Goal: Task Accomplishment & Management: Manage account settings

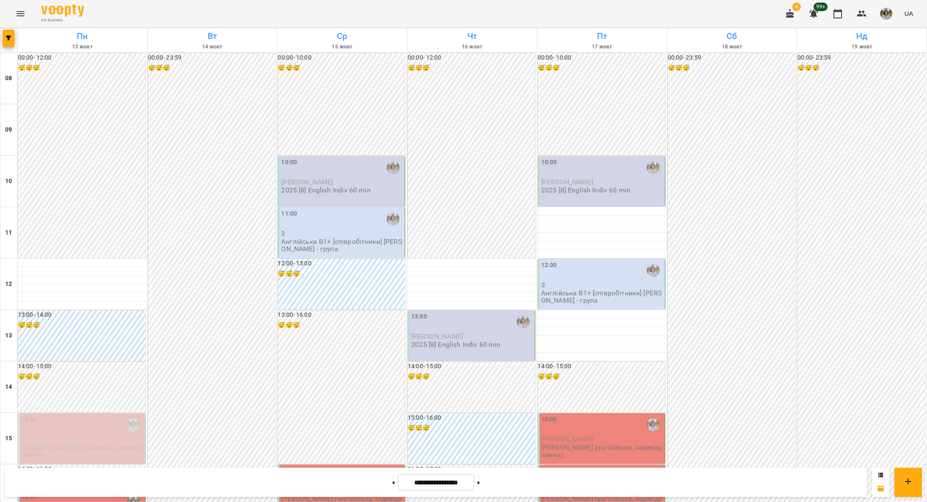
scroll to position [188, 0]
click at [392, 480] on button at bounding box center [393, 482] width 2 height 19
type input "**********"
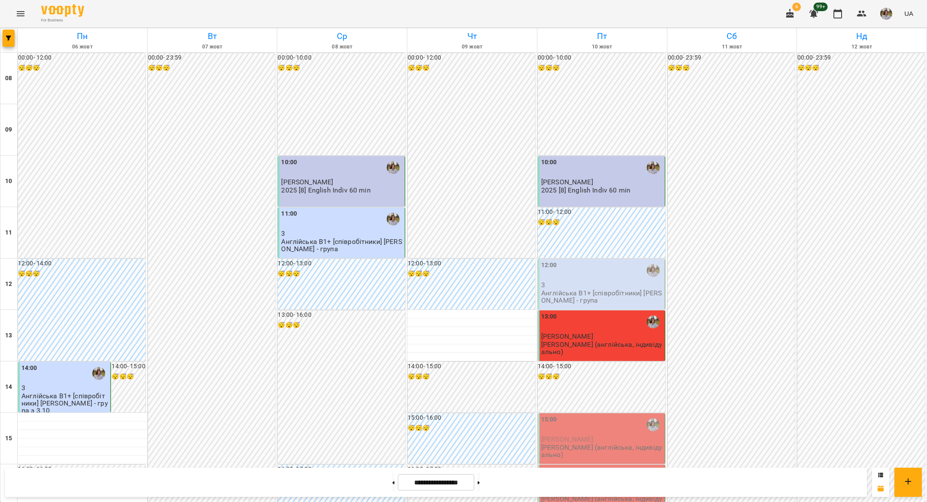
scroll to position [117, 0]
click at [564, 290] on p "Англійська В1+ [співробітники] [PERSON_NAME] - група" at bounding box center [602, 297] width 122 height 15
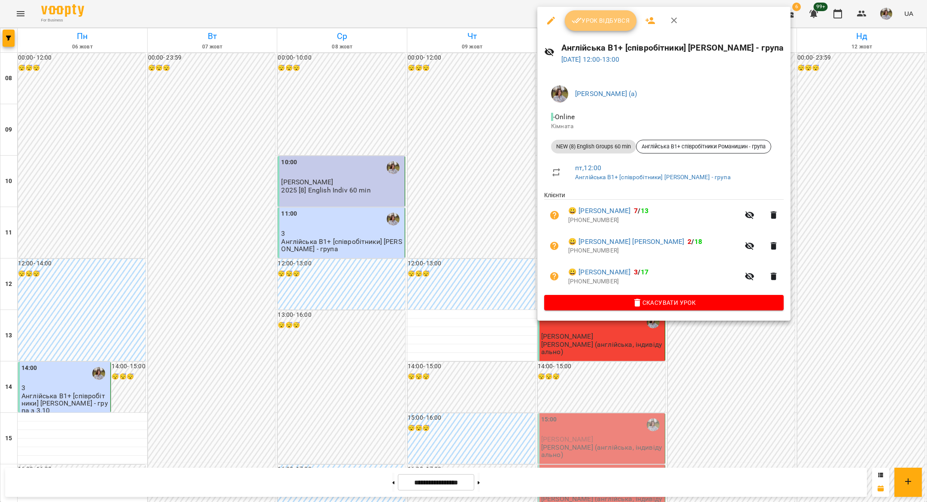
click at [591, 24] on span "Урок відбувся" at bounding box center [600, 20] width 58 height 10
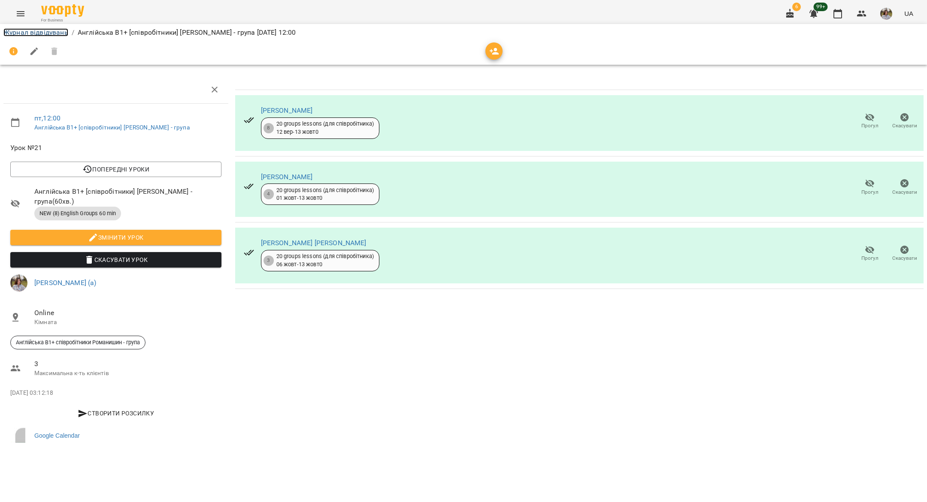
click at [22, 32] on link "Журнал відвідувань" at bounding box center [35, 32] width 65 height 8
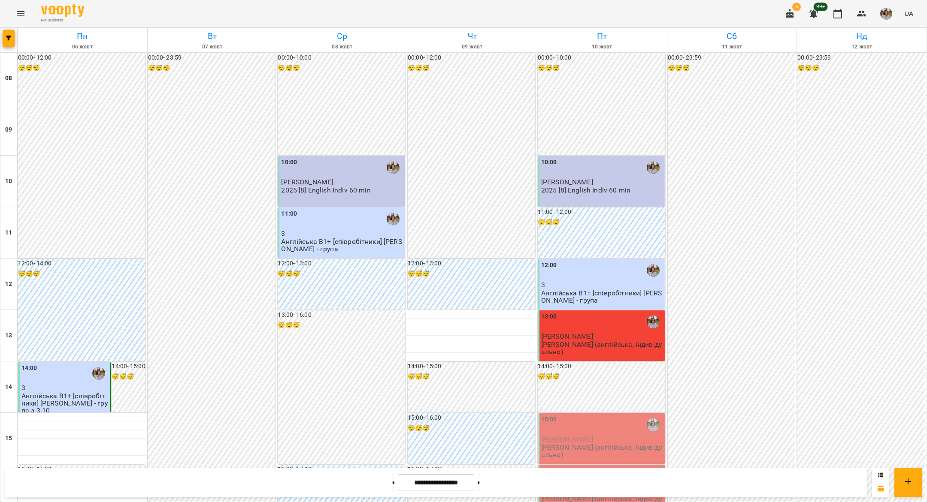
click at [579, 277] on div "12:00" at bounding box center [602, 271] width 122 height 20
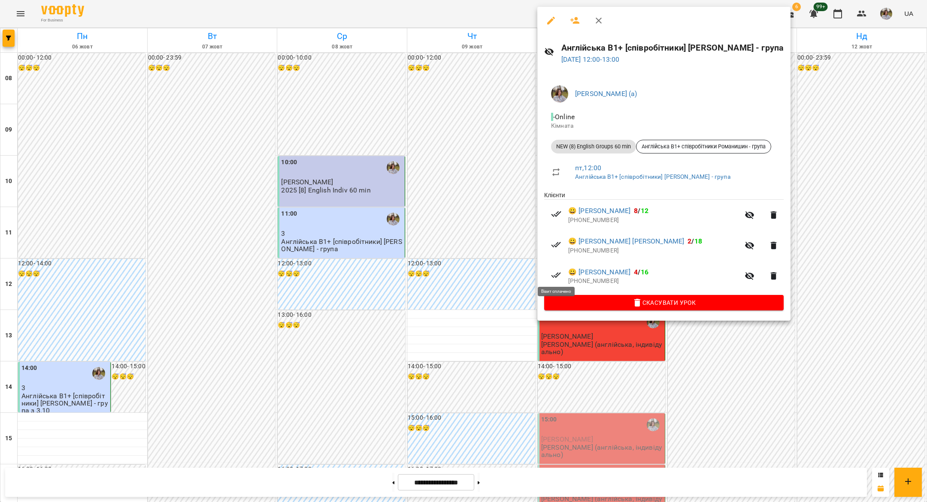
click at [466, 271] on div at bounding box center [463, 251] width 927 height 502
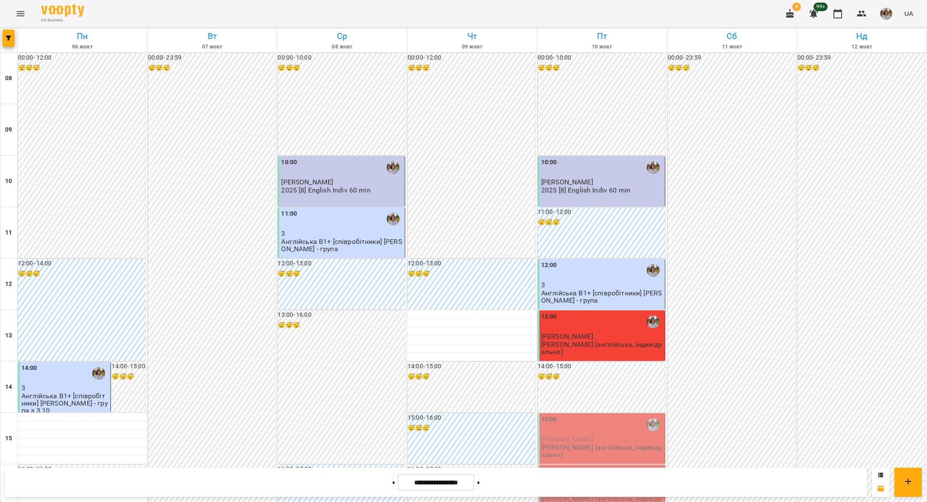
click at [566, 331] on div "13:00" at bounding box center [602, 322] width 122 height 20
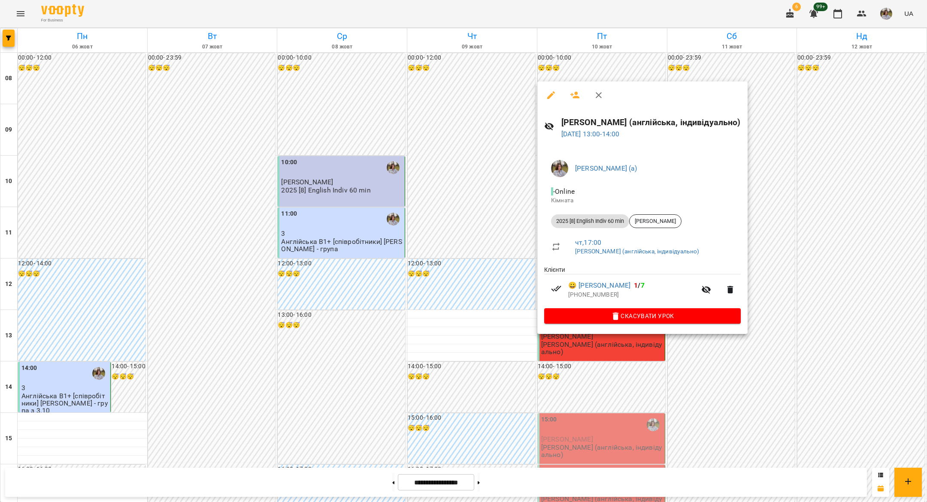
click at [502, 340] on div at bounding box center [463, 251] width 927 height 502
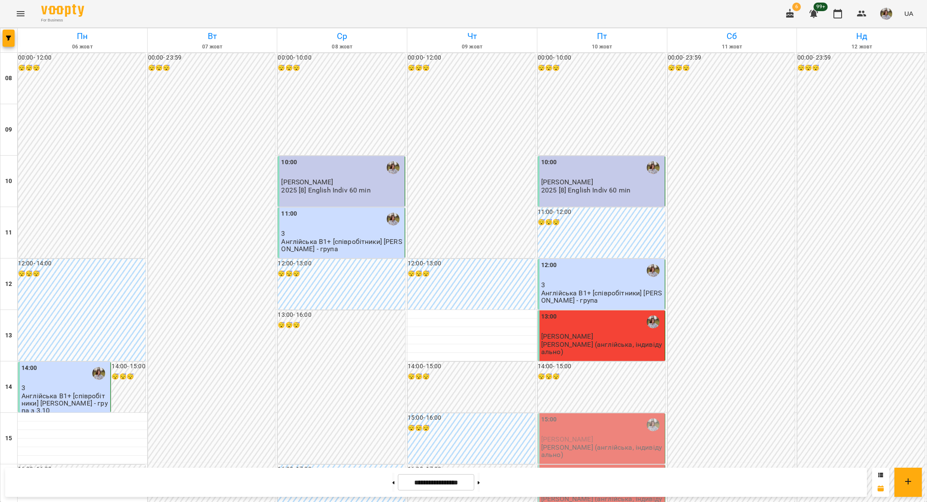
scroll to position [162, 0]
click at [554, 444] on p "[PERSON_NAME] (англійська, індивідуально)" at bounding box center [602, 451] width 122 height 15
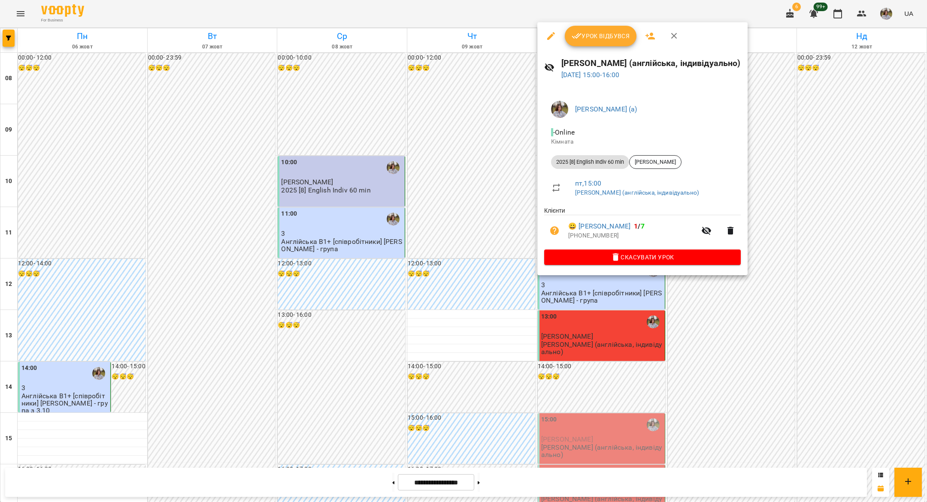
click at [589, 43] on button "Урок відбувся" at bounding box center [601, 36] width 72 height 21
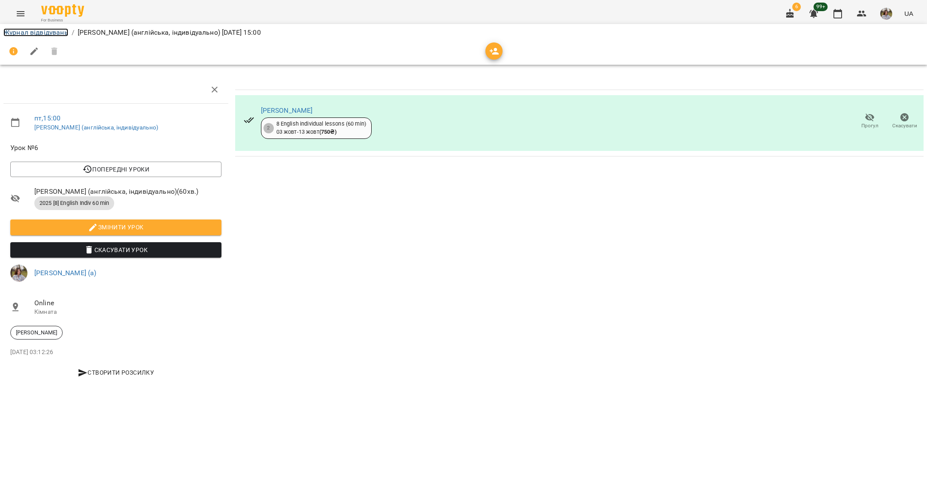
click at [13, 32] on link "Журнал відвідувань" at bounding box center [35, 32] width 65 height 8
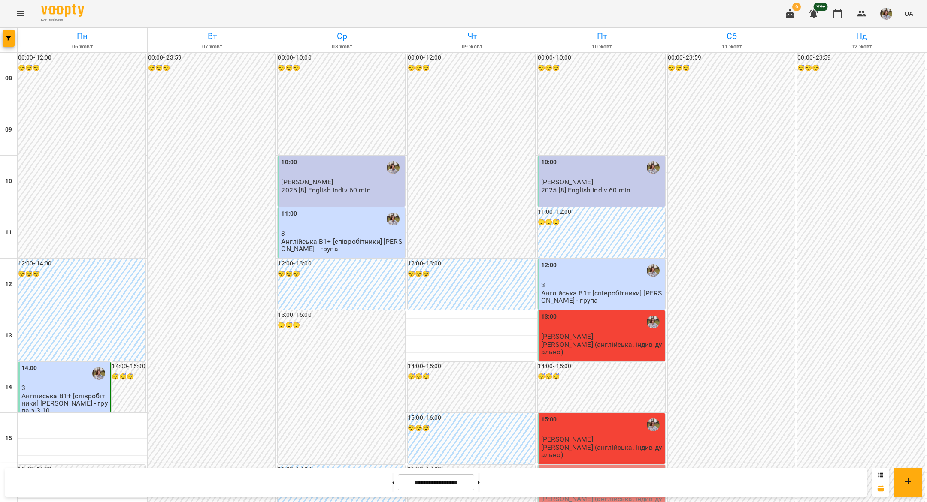
scroll to position [179, 0]
click at [597, 467] on div "16:00" at bounding box center [602, 477] width 122 height 20
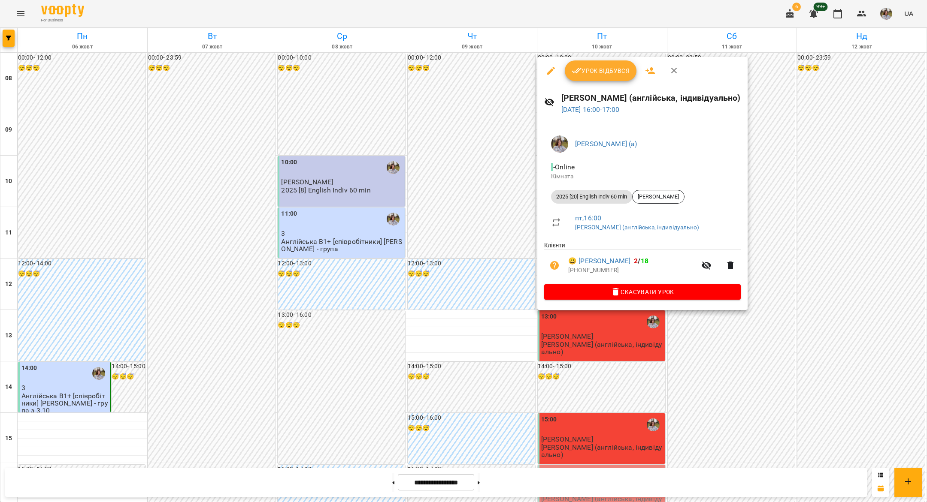
click at [580, 72] on icon "button" at bounding box center [576, 71] width 10 height 10
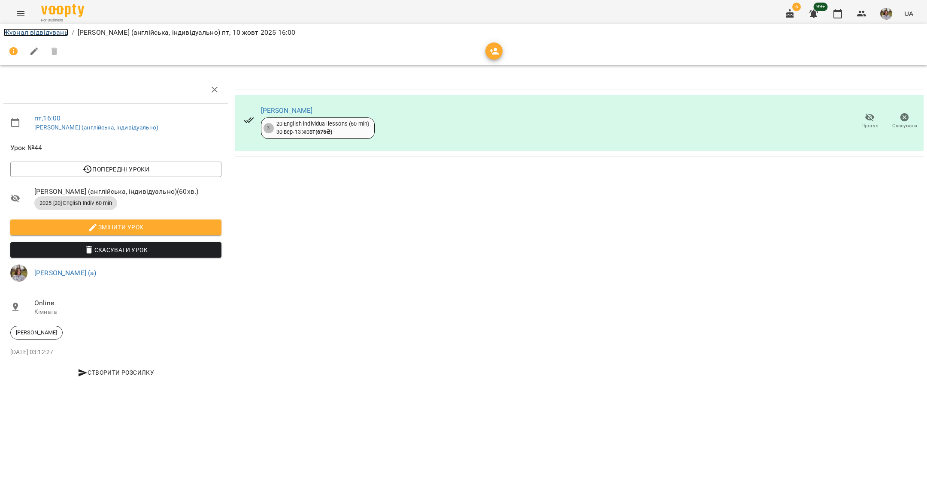
click at [14, 30] on link "Журнал відвідувань" at bounding box center [35, 32] width 65 height 8
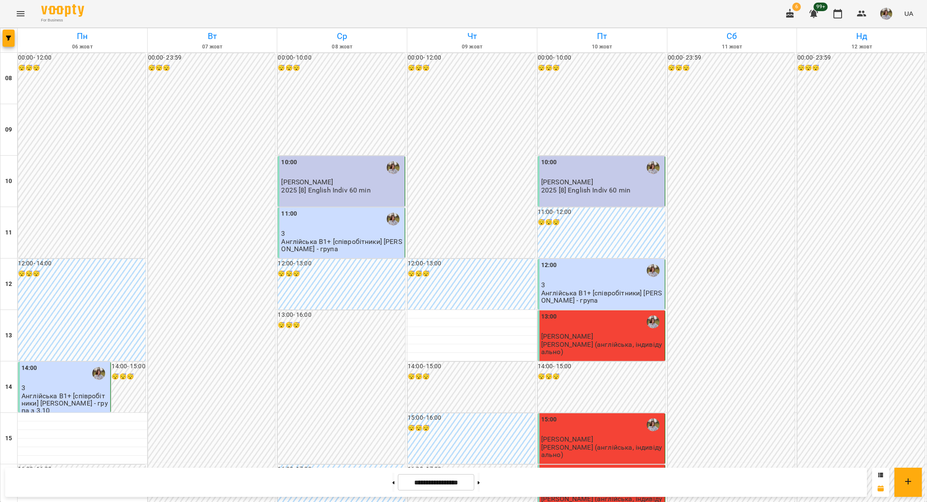
scroll to position [53, 0]
click at [582, 312] on div "13:00" at bounding box center [602, 322] width 122 height 20
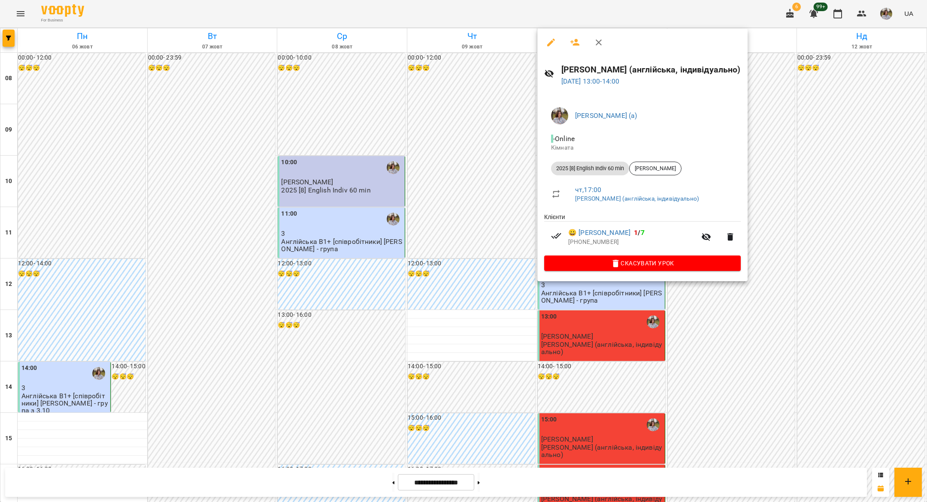
click at [757, 364] on div at bounding box center [463, 251] width 927 height 502
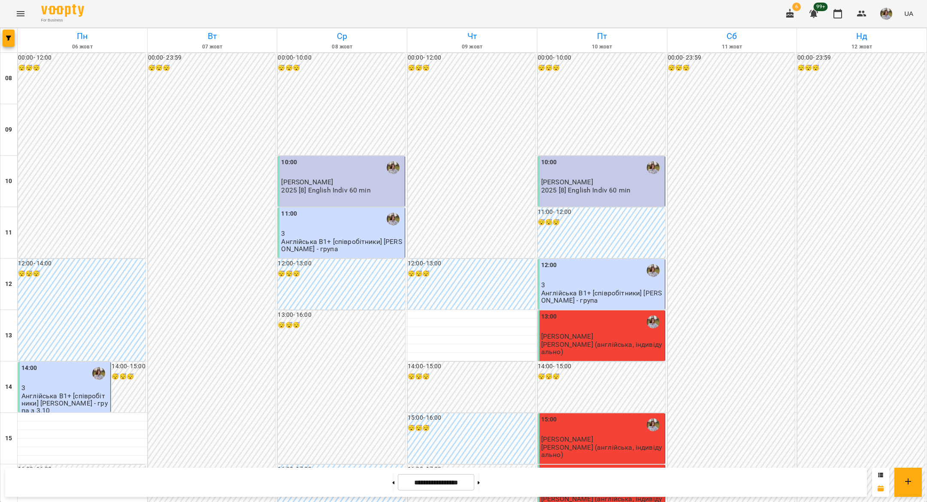
scroll to position [303, 0]
click at [480, 481] on button at bounding box center [478, 482] width 2 height 19
type input "**********"
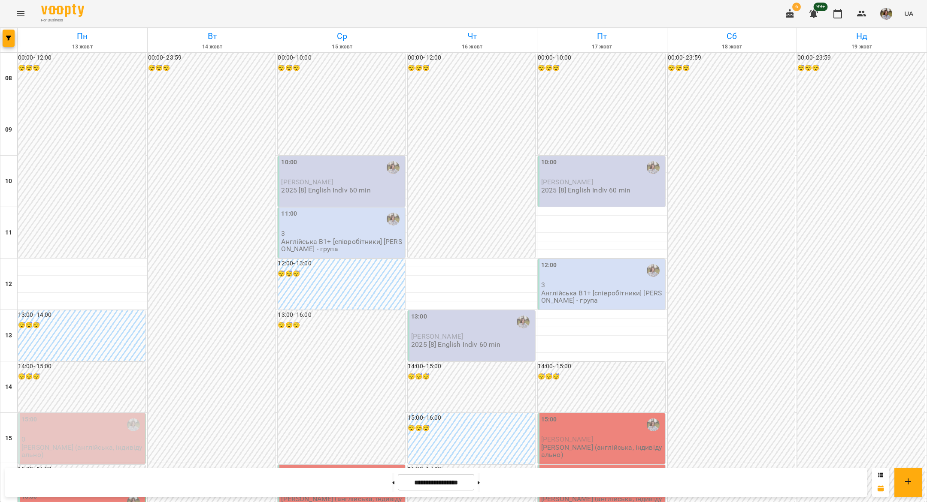
scroll to position [176, 0]
